Goal: Complete application form: Complete application form

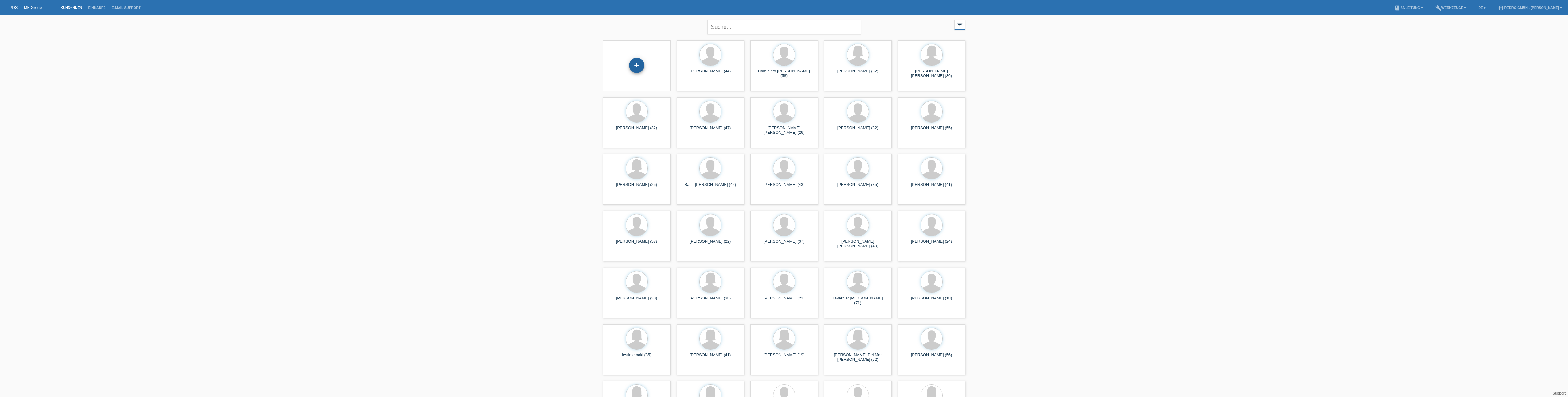
click at [639, 66] on div "+" at bounding box center [637, 65] width 15 height 10
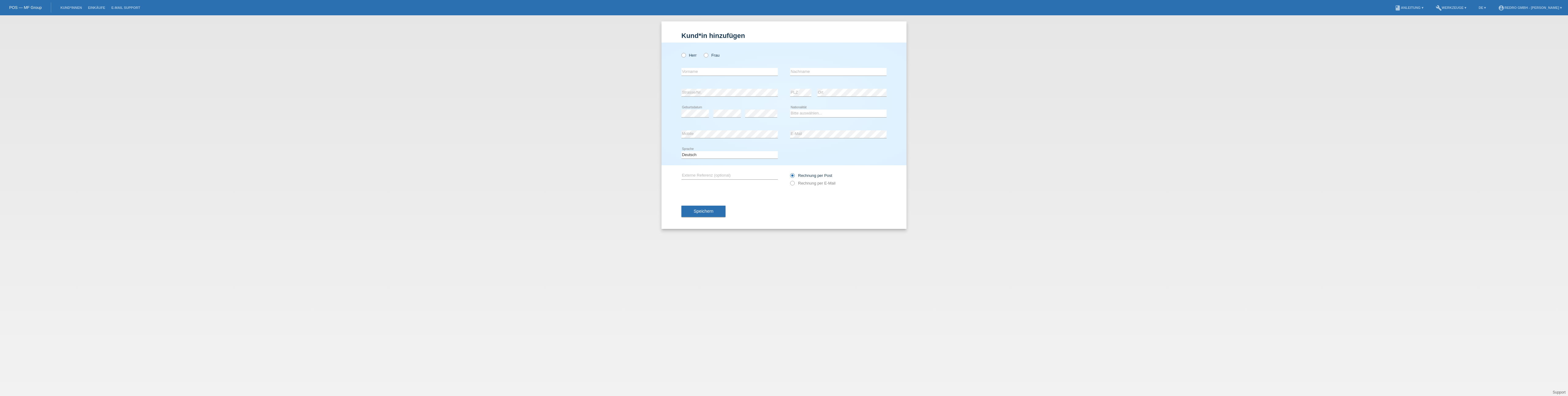
click at [682, 58] on div "Herr Frau" at bounding box center [729, 55] width 96 height 13
click at [681, 52] on icon at bounding box center [681, 52] width 0 height 0
click at [684, 56] on input "Herr" at bounding box center [683, 55] width 4 height 4
radio input "true"
click at [718, 75] on input "text" at bounding box center [729, 72] width 96 height 8
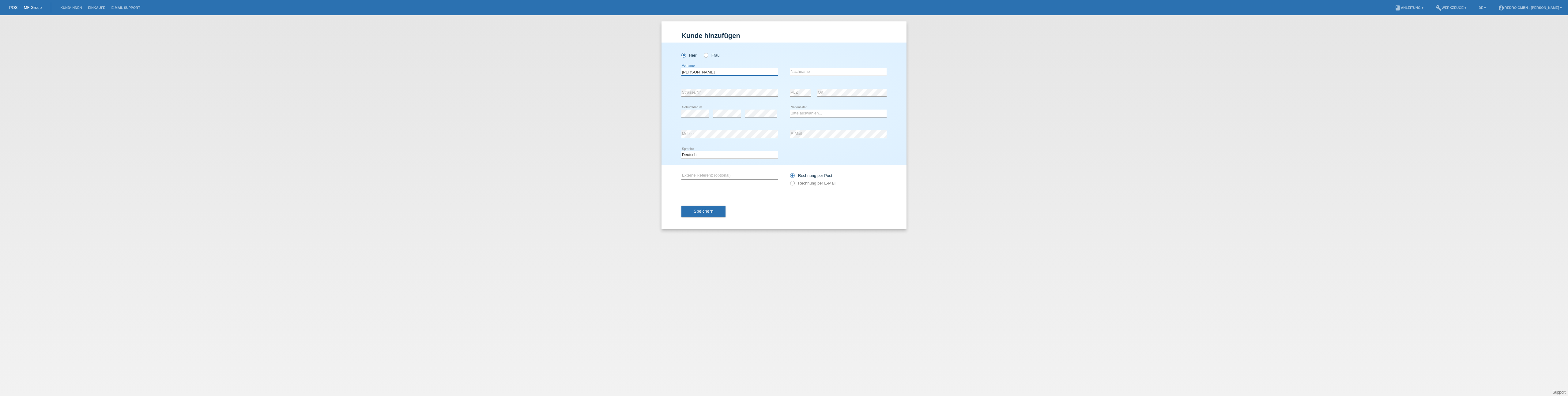
type input "[PERSON_NAME]"
click at [825, 114] on select "Bitte auswählen... Schweiz Deutschland Liechtenstein Österreich ------------ Af…" at bounding box center [838, 113] width 96 height 7
select select "GB"
click at [790, 109] on select "Bitte auswählen... Schweiz Deutschland Liechtenstein Österreich ------------ Af…" at bounding box center [838, 113] width 96 height 7
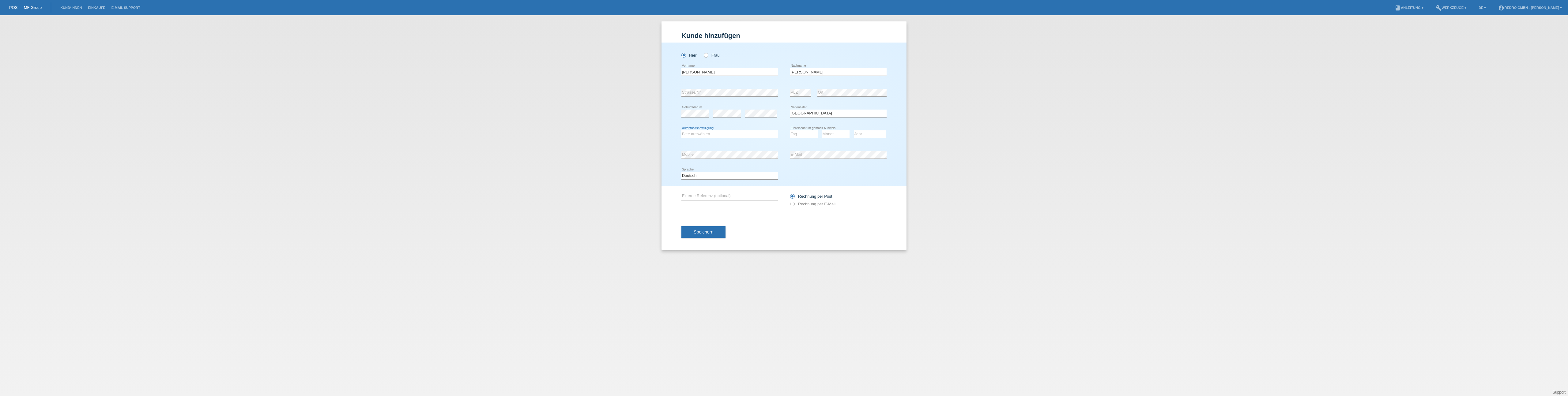
click at [729, 131] on select "Bitte auswählen... C B B - Flüchtlingsstatus Andere" at bounding box center [729, 134] width 96 height 7
select select "C"
click at [681, 130] on select "Bitte auswählen... C B B - Flüchtlingsstatus Andere" at bounding box center [729, 134] width 96 height 7
click at [799, 134] on select "Tag 01 02 03 04 05 06 07 08 09 10 11" at bounding box center [803, 134] width 27 height 7
select select "23"
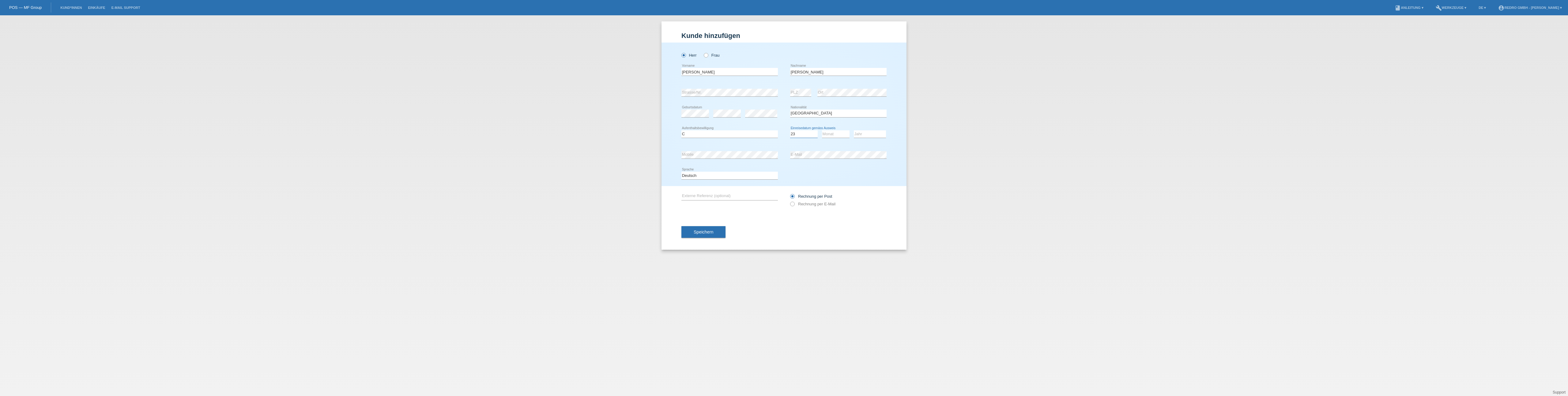
click at [790, 130] on select "Tag 01 02 03 04 05 06 07 08 09 10 11" at bounding box center [803, 134] width 27 height 7
click at [839, 135] on select "Monat 01 02 03 04 05 06 07 08 09 10 11" at bounding box center [835, 134] width 27 height 7
select select "06"
click at [822, 130] on select "Monat 01 02 03 04 05 06 07 08 09 10 11" at bounding box center [835, 134] width 27 height 7
click at [861, 135] on select "Jahr 2025 2024 2023 2022 2021 2020 2019 2018 2017 2016 2015 2014 2013 2012 2011…" at bounding box center [870, 134] width 32 height 7
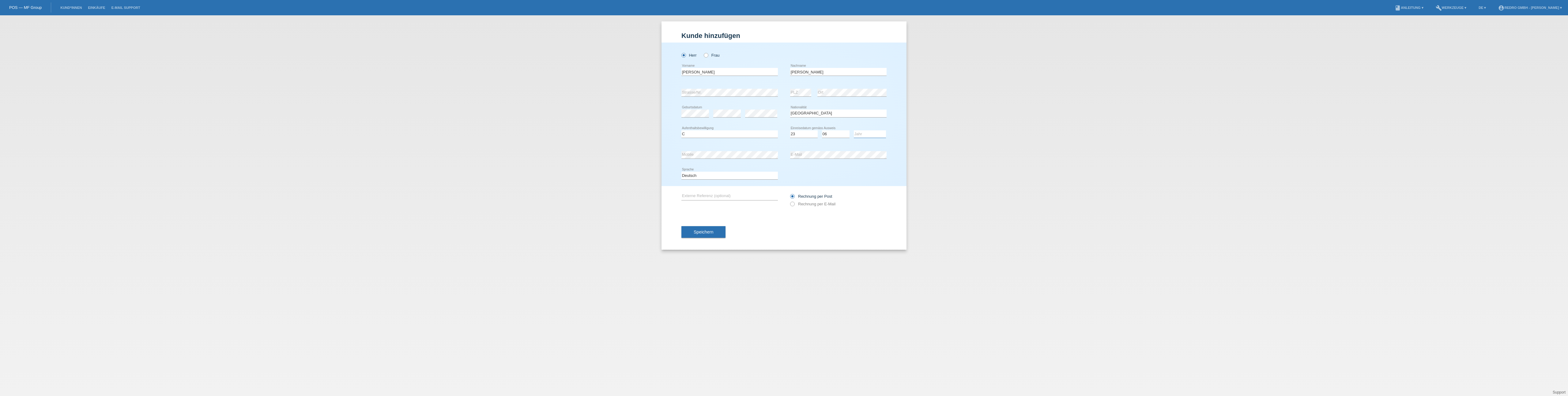
select select "2012"
click at [854, 130] on select "Jahr 2025 2024 2023 2022 2021 2020 2019 2018 2017 2016 2015 2014 2013 2012 2011…" at bounding box center [870, 134] width 32 height 7
click at [712, 228] on button "Speichern" at bounding box center [703, 232] width 44 height 12
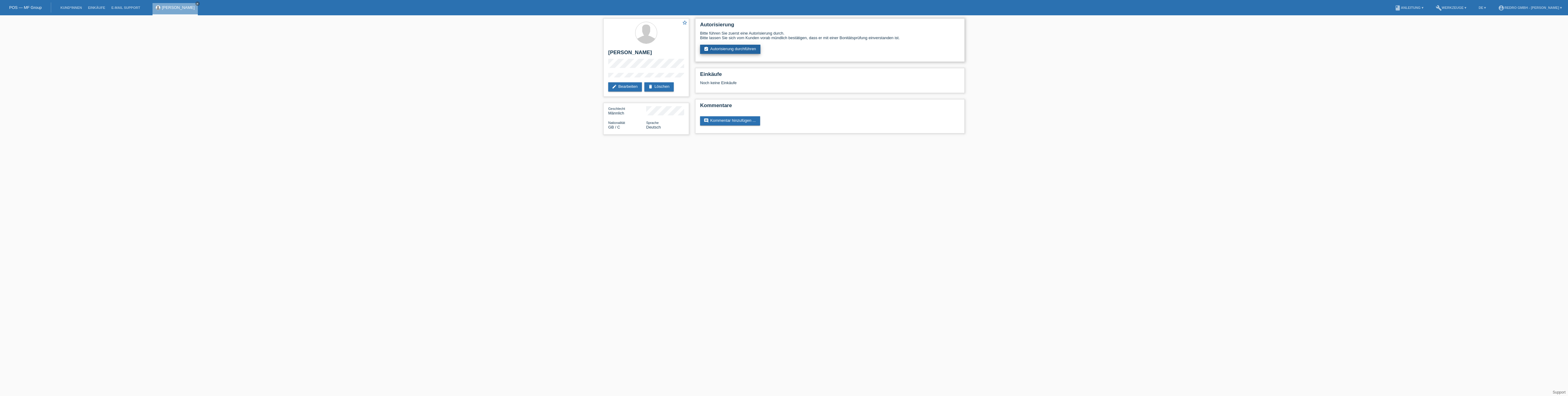
click at [733, 53] on link "assignment_turned_in Autorisierung durchführen" at bounding box center [730, 49] width 60 height 9
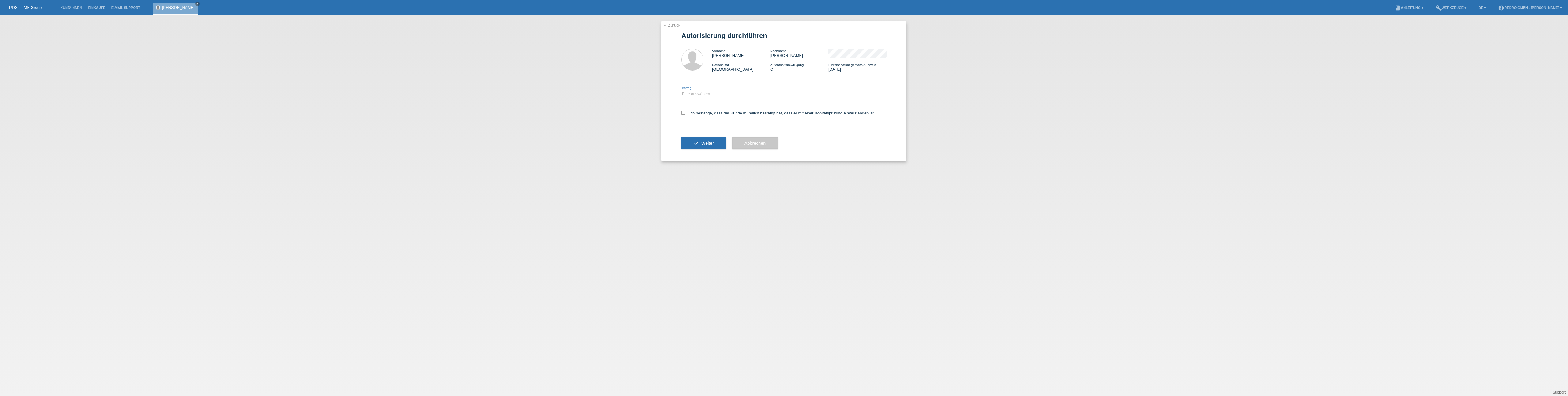
click at [758, 94] on select "Bitte auswählen CHF 1.00 - CHF 499.00 CHF 500.00 - CHF 1'999.00 CHF 2'000.00 - …" at bounding box center [729, 94] width 96 height 7
select select "1"
click at [681, 90] on select "Bitte auswählen CHF 1.00 - CHF 499.00 CHF 500.00 - CHF 1'999.00 CHF 2'000.00 - …" at bounding box center [729, 94] width 96 height 7
click at [683, 113] on icon at bounding box center [683, 113] width 4 height 4
click at [683, 113] on input "Ich bestätige, dass der Kunde mündlich bestätigt hat, dass er mit einer Bonität…" at bounding box center [683, 113] width 4 height 4
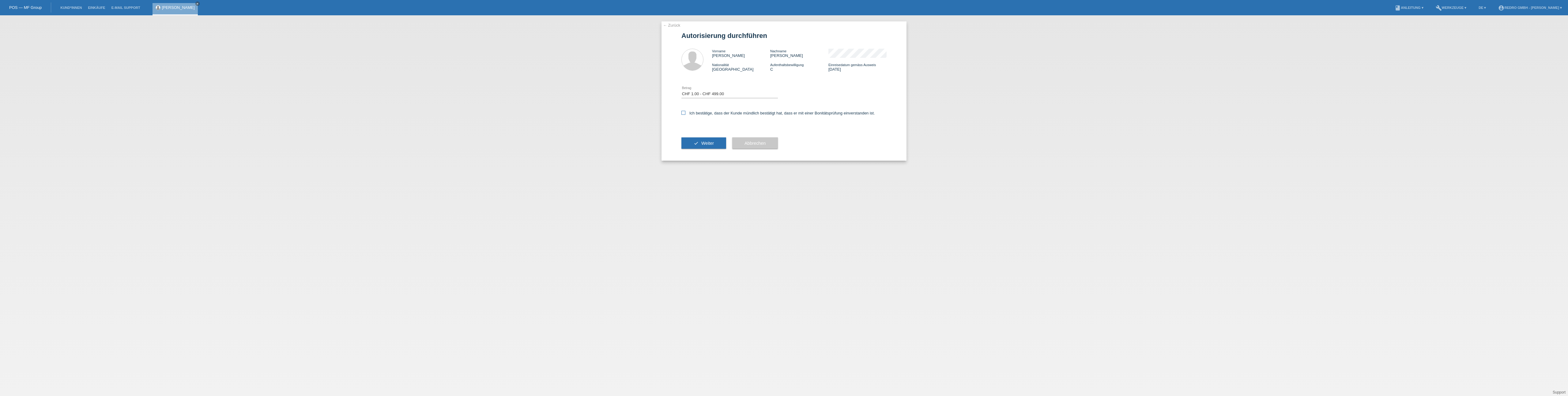
checkbox input "true"
click at [702, 144] on span "Weiter" at bounding box center [707, 143] width 13 height 5
